Goal: Find specific page/section: Find specific page/section

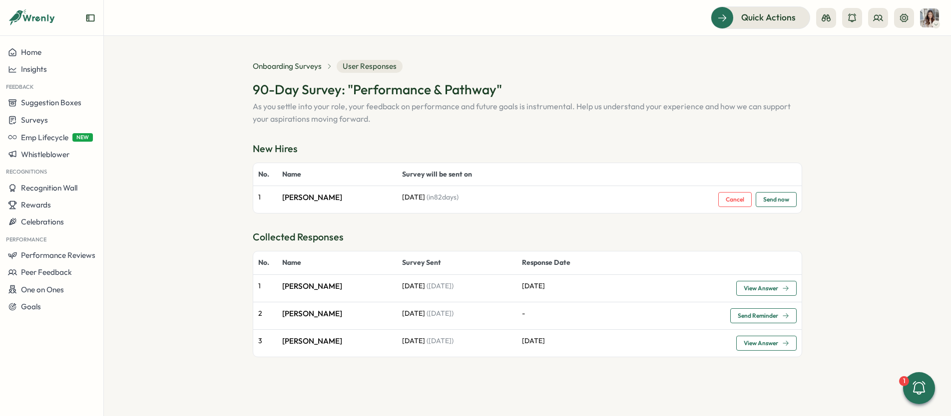
click at [923, 142] on section "Onboarding Surveys User Responses 90-Day Survey: "Performance & Pathway" As you…" at bounding box center [527, 226] width 847 height 380
click at [56, 119] on div "Surveys" at bounding box center [51, 119] width 87 height 9
click at [180, 125] on div "Onboarding Surveys" at bounding box center [143, 120] width 82 height 19
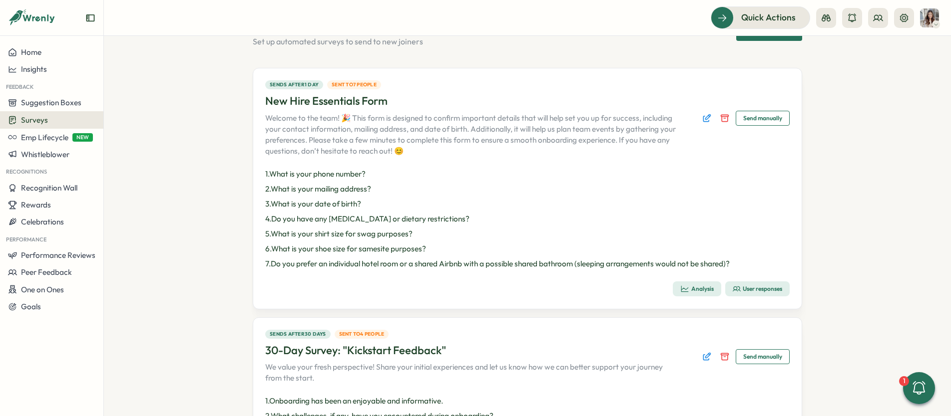
scroll to position [45, 0]
click at [768, 288] on div "User responses" at bounding box center [757, 288] width 49 height 8
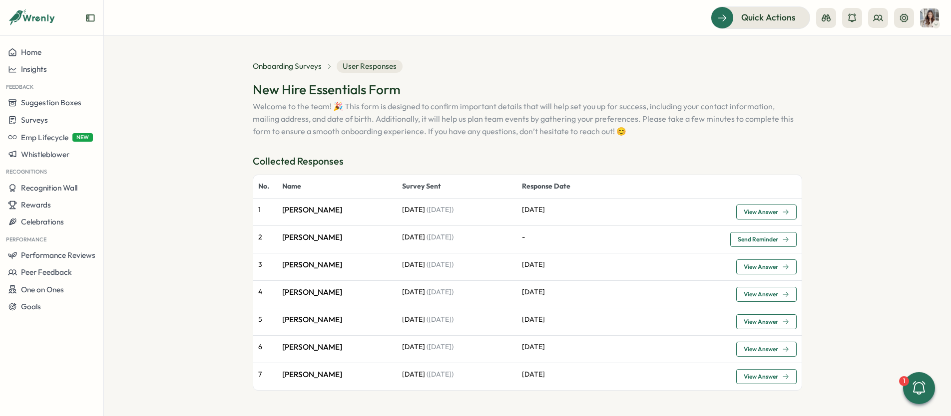
click at [499, 238] on td "[DATE] ( [DATE] )" at bounding box center [457, 239] width 120 height 27
click at [416, 239] on td "[DATE] ( [DATE] )" at bounding box center [457, 239] width 120 height 27
click at [293, 63] on span "Onboarding Surveys" at bounding box center [287, 66] width 69 height 11
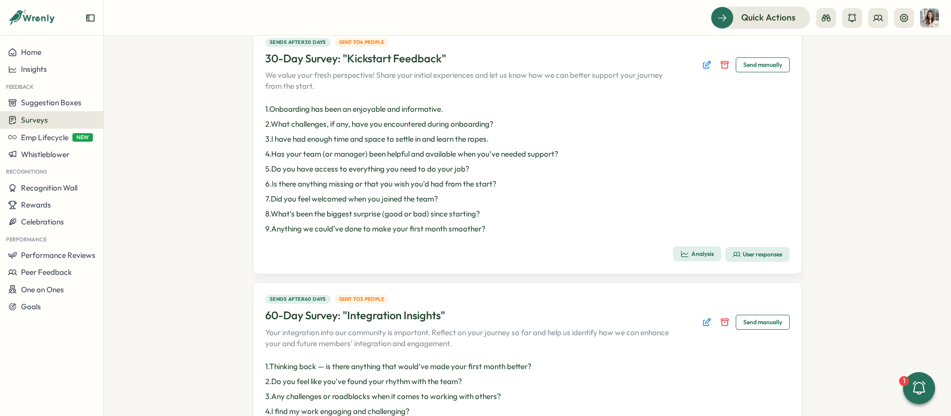
scroll to position [323, 0]
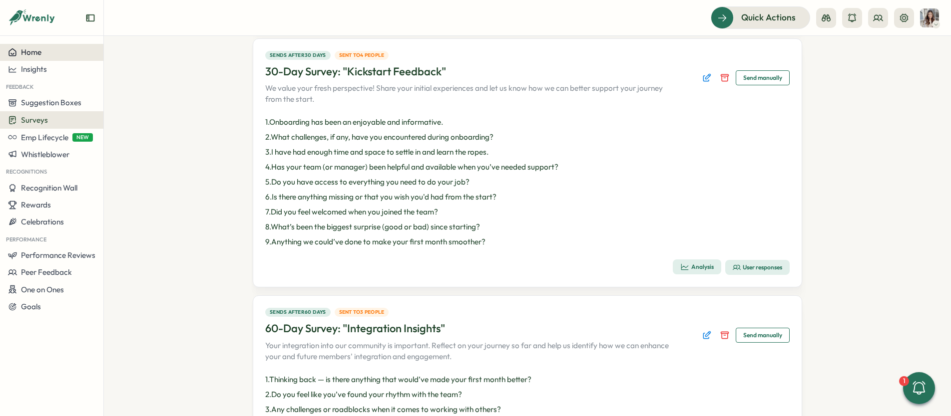
click at [49, 49] on div "Home" at bounding box center [51, 52] width 87 height 9
